Goal: Information Seeking & Learning: Find specific page/section

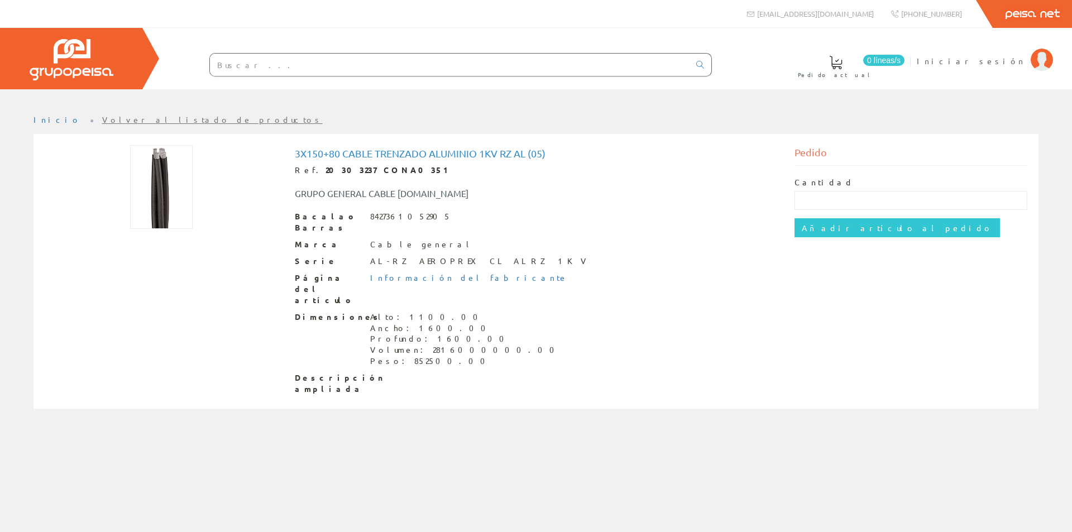
click at [1040, 18] on link "Peisa Net" at bounding box center [1032, 14] width 79 height 28
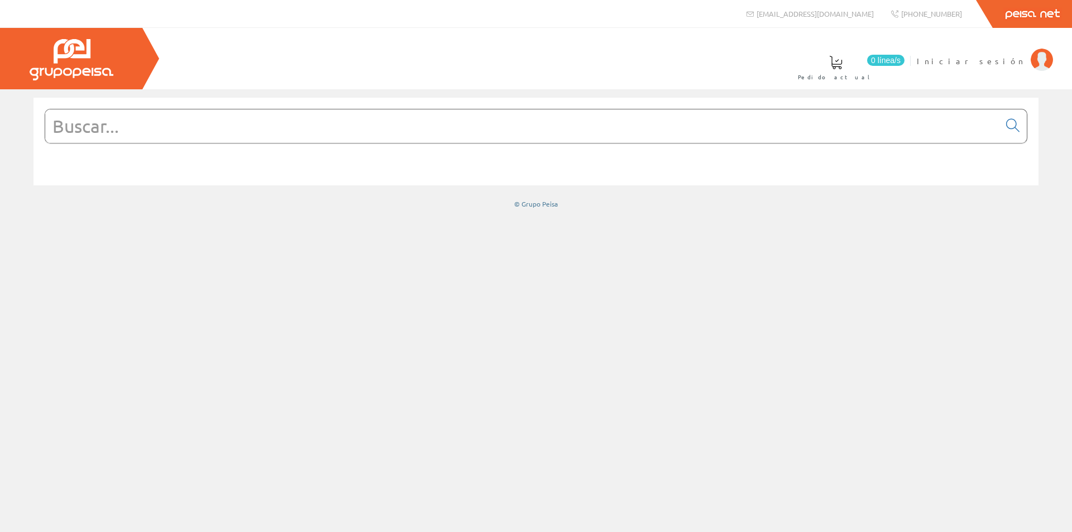
click at [61, 74] on img at bounding box center [72, 59] width 84 height 41
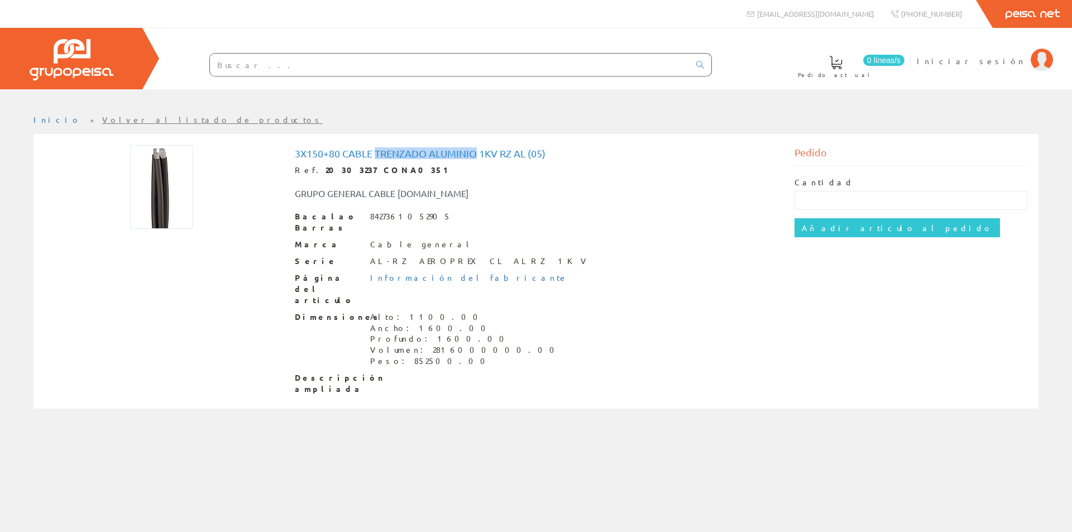
drag, startPoint x: 378, startPoint y: 152, endPoint x: 477, endPoint y: 149, distance: 98.9
click at [477, 149] on font "3x150+80 Cable Trenzado Aluminio 1kv Rz Al (05)" at bounding box center [420, 153] width 251 height 12
copy font "Trenzado Aluminio"
click at [286, 68] on input "text" at bounding box center [450, 65] width 480 height 22
paste input "Trenzado Aluminio"
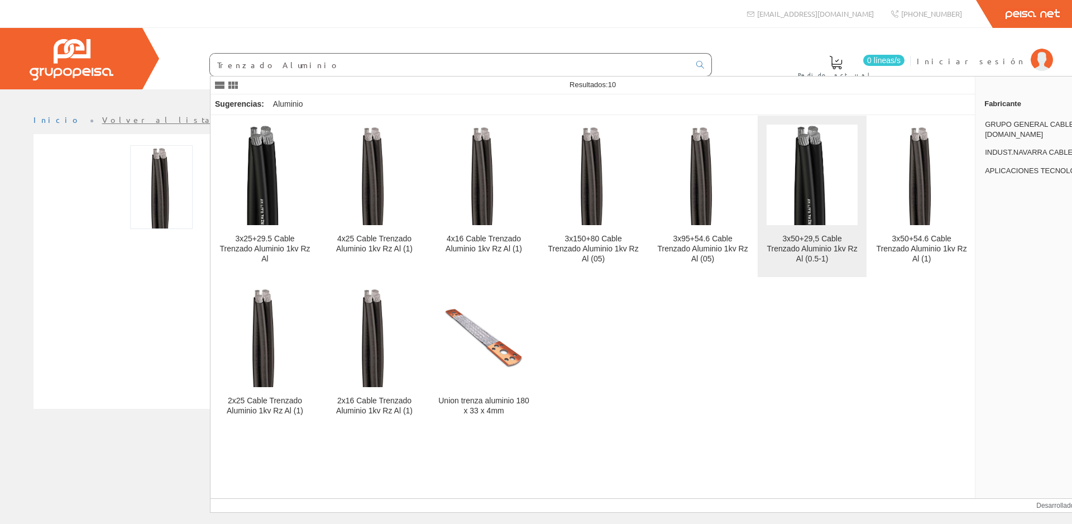
type input "Trenzado Aluminio"
click at [820, 175] on img at bounding box center [812, 175] width 49 height 101
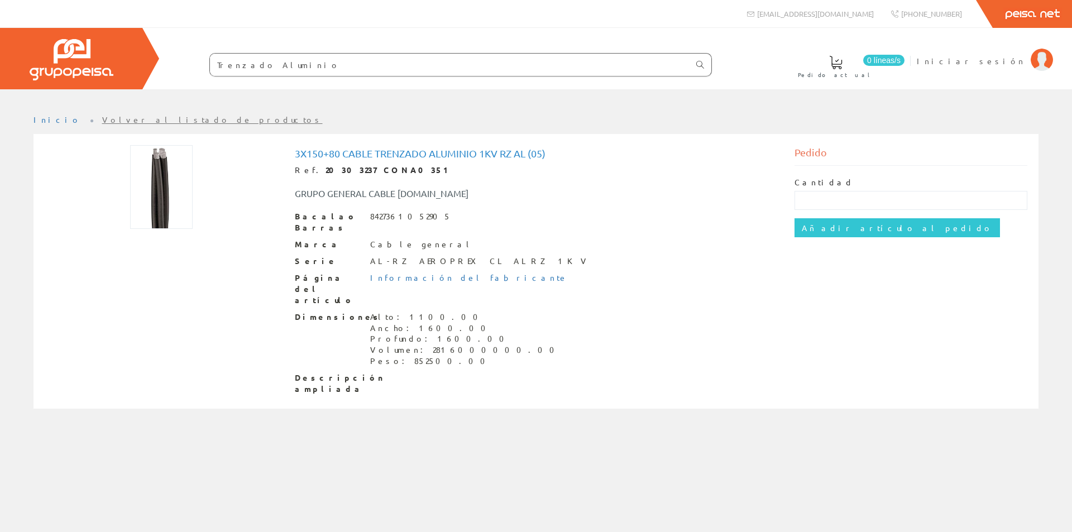
click at [699, 61] on icon at bounding box center [700, 65] width 8 height 8
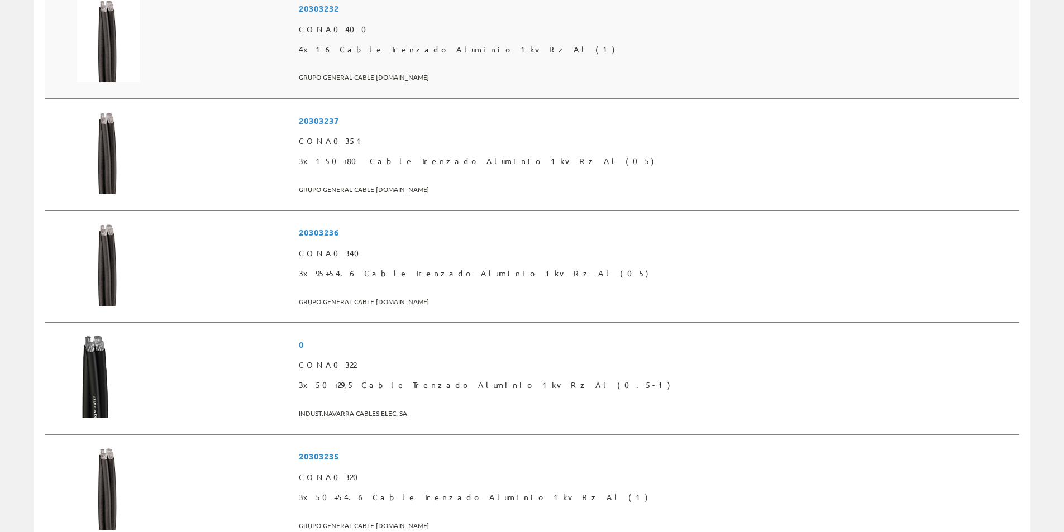
scroll to position [391, 0]
